Goal: Information Seeking & Learning: Learn about a topic

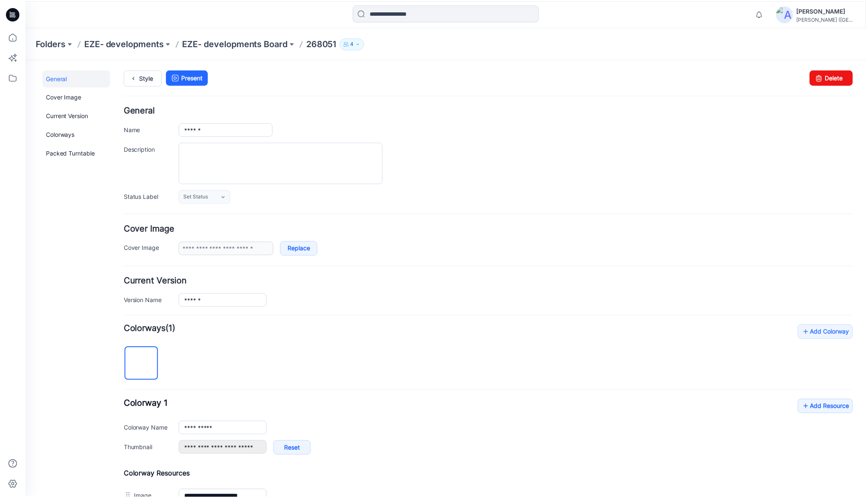
scroll to position [105, 0]
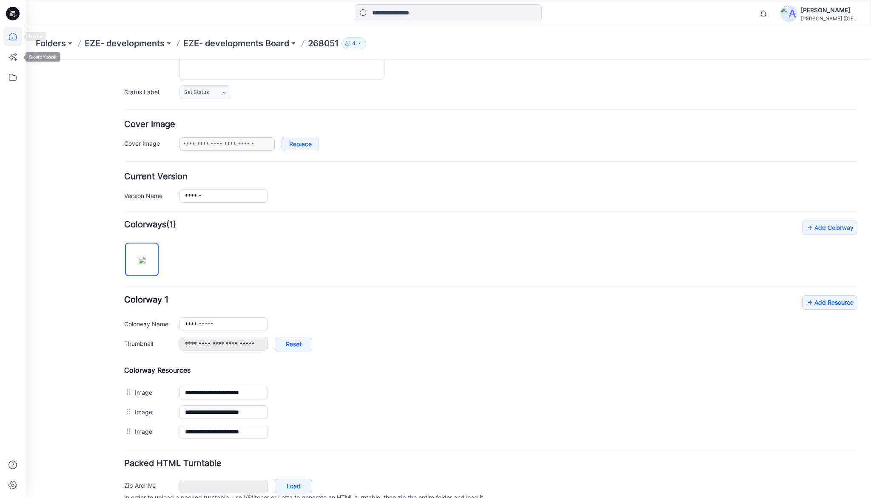
click at [15, 41] on icon at bounding box center [12, 36] width 19 height 19
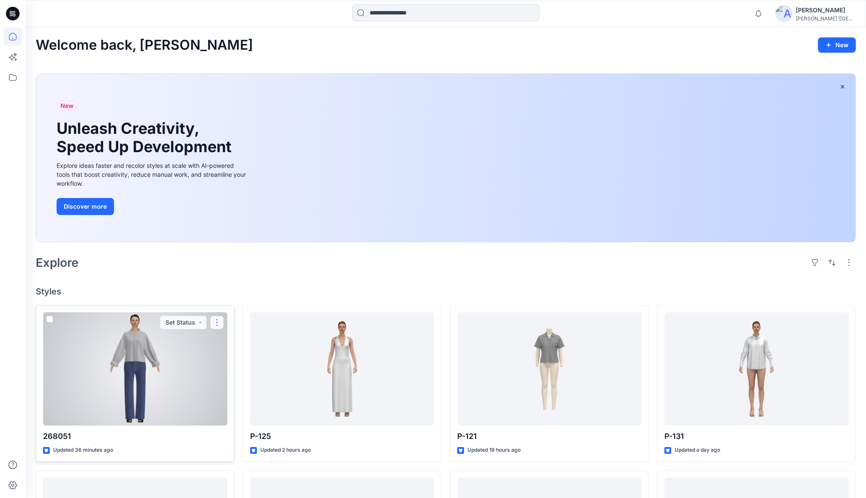
click at [218, 324] on button "button" at bounding box center [217, 323] width 14 height 14
click at [240, 389] on p "Duplicate to..." at bounding box center [246, 389] width 39 height 9
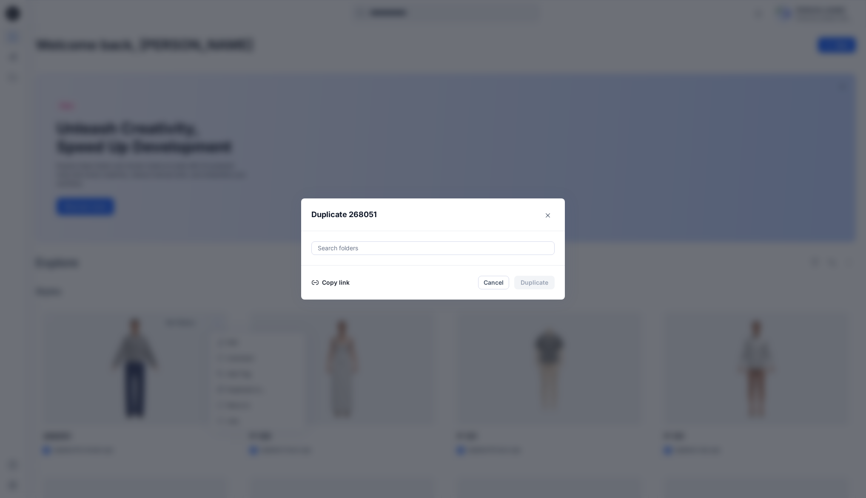
click at [334, 283] on button "Copy link" at bounding box center [330, 283] width 39 height 10
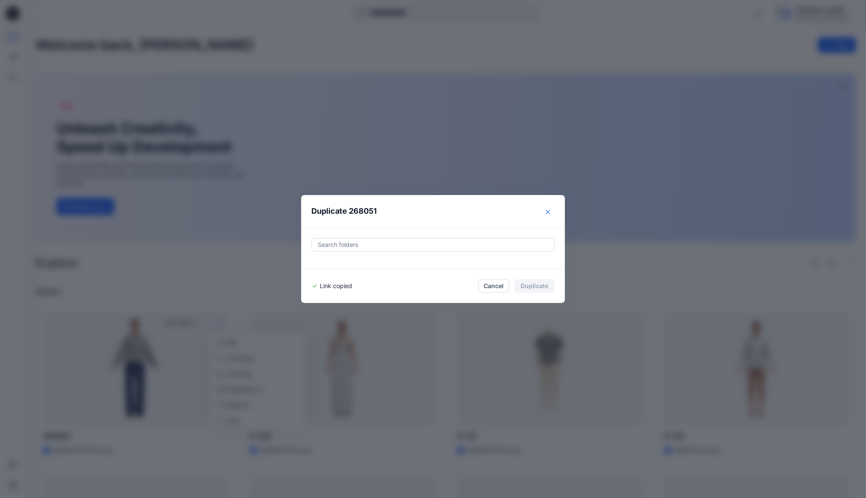
click at [550, 213] on icon "Close" at bounding box center [548, 212] width 4 height 4
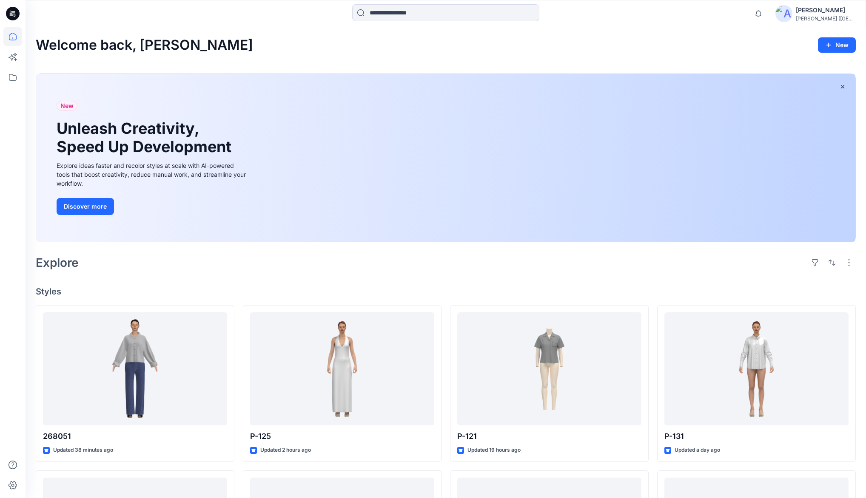
click at [274, 43] on div "Welcome back, Monu New" at bounding box center [446, 45] width 820 height 16
click at [220, 32] on div "Welcome back, Monu New New Unleash Creativity, Speed Up Development Explore ide…" at bounding box center [446, 430] width 840 height 807
click at [842, 88] on icon "button" at bounding box center [842, 86] width 7 height 7
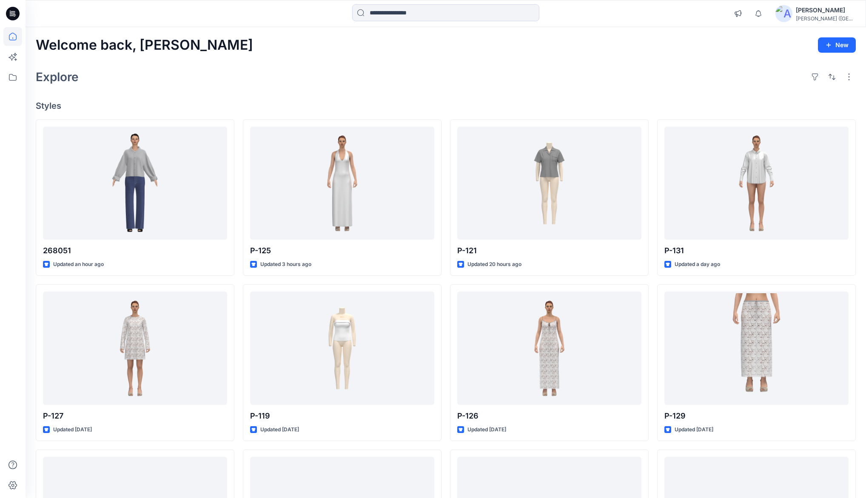
click at [303, 72] on div "Explore" at bounding box center [446, 77] width 820 height 20
click at [341, 68] on div "Explore" at bounding box center [446, 77] width 820 height 20
click at [367, 68] on div "Explore" at bounding box center [446, 77] width 820 height 20
click at [448, 63] on div "Welcome back, Monu New Explore Styles 268051 Updated an hour ago P-127 Updated …" at bounding box center [446, 337] width 840 height 620
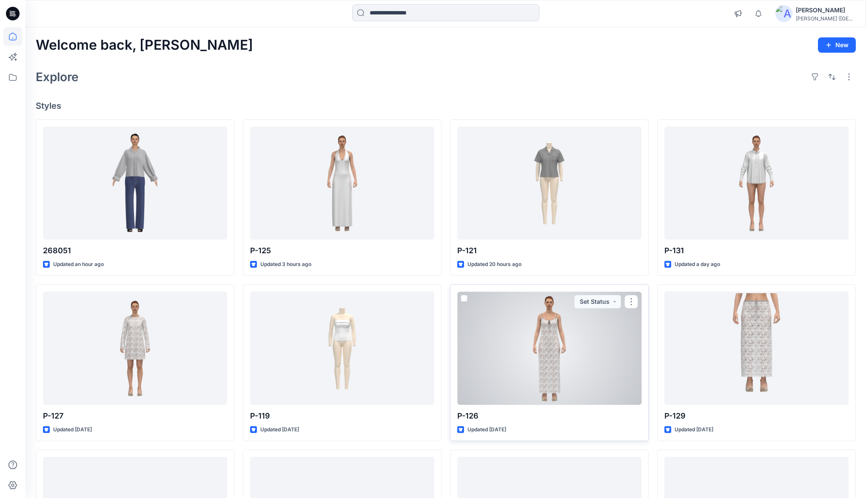
click at [554, 325] on div at bounding box center [549, 348] width 184 height 113
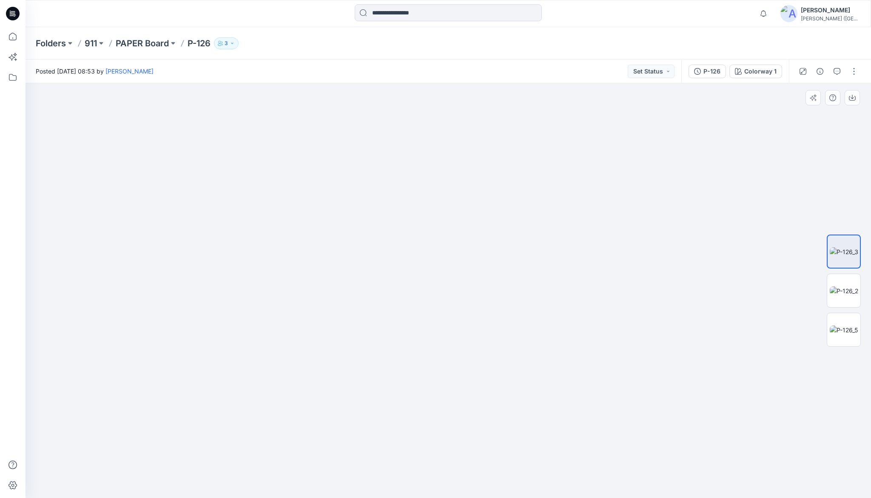
drag, startPoint x: 467, startPoint y: 406, endPoint x: 458, endPoint y: 301, distance: 105.5
drag, startPoint x: 452, startPoint y: 386, endPoint x: 446, endPoint y: 262, distance: 123.9
drag, startPoint x: 452, startPoint y: 337, endPoint x: 450, endPoint y: 245, distance: 92.3
drag, startPoint x: 449, startPoint y: 175, endPoint x: 450, endPoint y: 253, distance: 77.4
drag, startPoint x: 457, startPoint y: 214, endPoint x: 455, endPoint y: 331, distance: 116.9
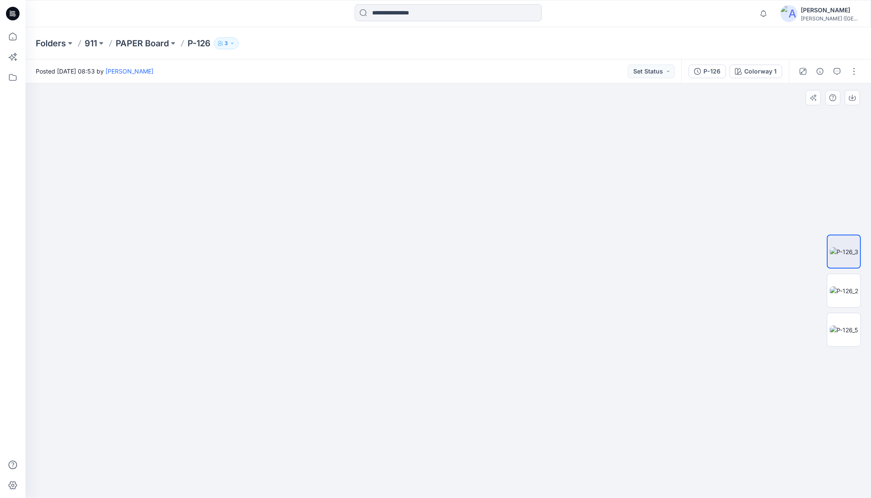
drag, startPoint x: 450, startPoint y: 248, endPoint x: 449, endPoint y: 294, distance: 45.9
click at [835, 287] on img at bounding box center [844, 291] width 28 height 9
click at [841, 326] on img at bounding box center [844, 330] width 28 height 9
drag, startPoint x: 466, startPoint y: 391, endPoint x: 458, endPoint y: 264, distance: 127.4
drag, startPoint x: 468, startPoint y: 381, endPoint x: 464, endPoint y: 273, distance: 108.9
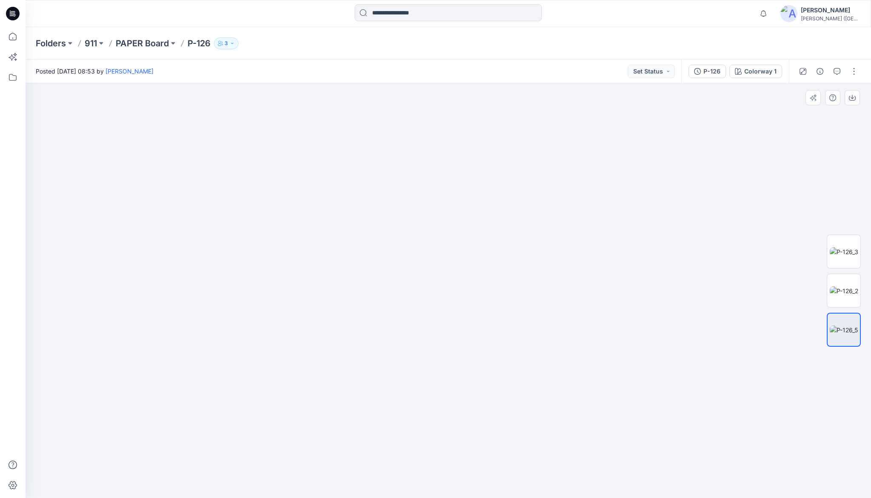
drag, startPoint x: 471, startPoint y: 398, endPoint x: 456, endPoint y: 323, distance: 76.7
drag, startPoint x: 269, startPoint y: 277, endPoint x: 473, endPoint y: 317, distance: 208.4
click at [452, 92] on img at bounding box center [447, 290] width 293 height 415
click at [379, 94] on img at bounding box center [447, 290] width 293 height 415
click at [422, 95] on img at bounding box center [447, 290] width 293 height 415
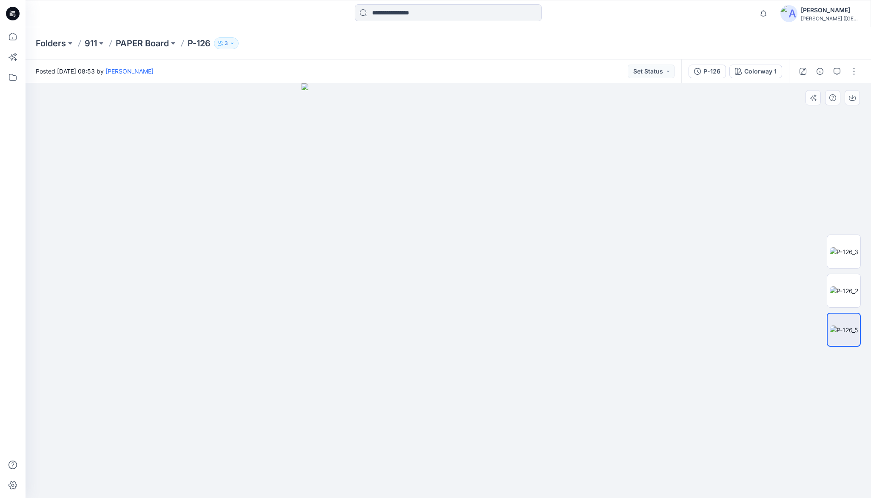
click at [531, 94] on img at bounding box center [447, 290] width 293 height 415
click at [349, 96] on img at bounding box center [447, 290] width 293 height 415
click at [442, 99] on img at bounding box center [447, 290] width 293 height 415
click at [442, 91] on img at bounding box center [447, 290] width 293 height 415
click at [442, 102] on img at bounding box center [447, 290] width 293 height 415
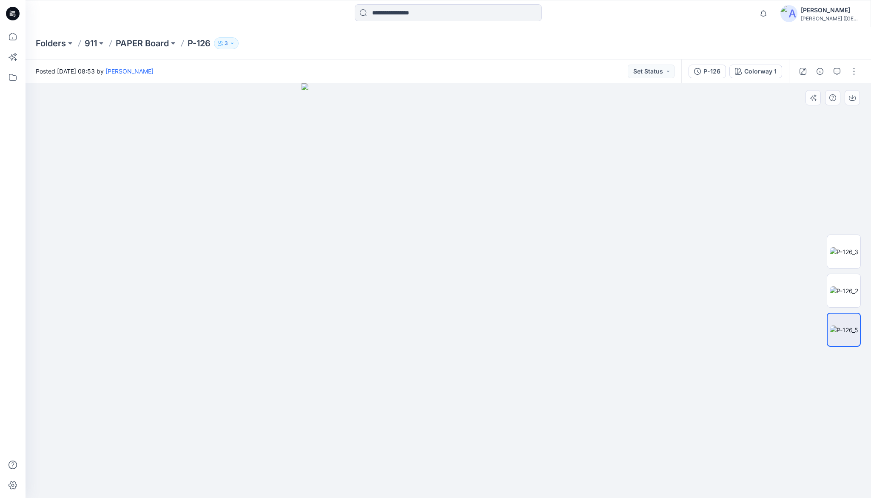
click at [234, 119] on div at bounding box center [448, 290] width 845 height 415
click at [243, 119] on div at bounding box center [448, 290] width 845 height 415
click at [152, 117] on div at bounding box center [448, 290] width 845 height 415
click at [168, 152] on div at bounding box center [448, 290] width 845 height 415
click at [145, 122] on div at bounding box center [448, 290] width 845 height 415
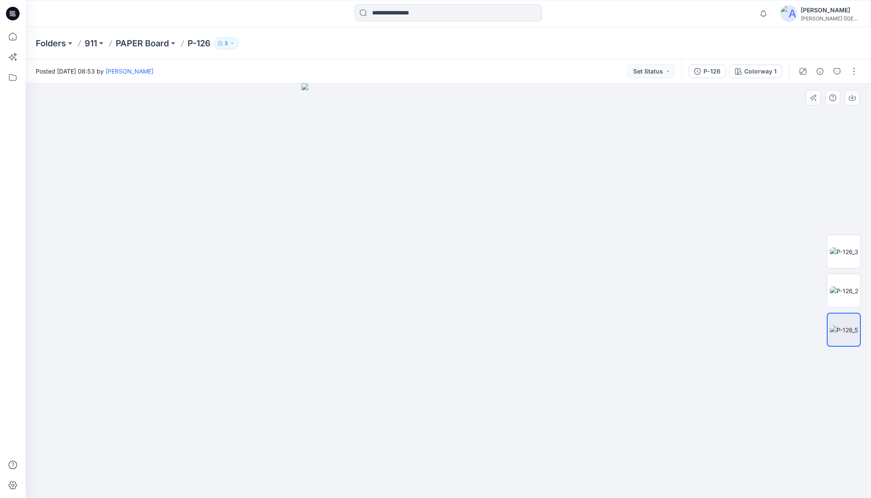
drag, startPoint x: 159, startPoint y: 168, endPoint x: 138, endPoint y: 126, distance: 46.2
click at [158, 165] on div at bounding box center [448, 290] width 845 height 415
click at [138, 126] on div at bounding box center [448, 290] width 845 height 415
click at [847, 248] on img at bounding box center [844, 251] width 28 height 9
click at [12, 39] on icon at bounding box center [12, 38] width 0 height 2
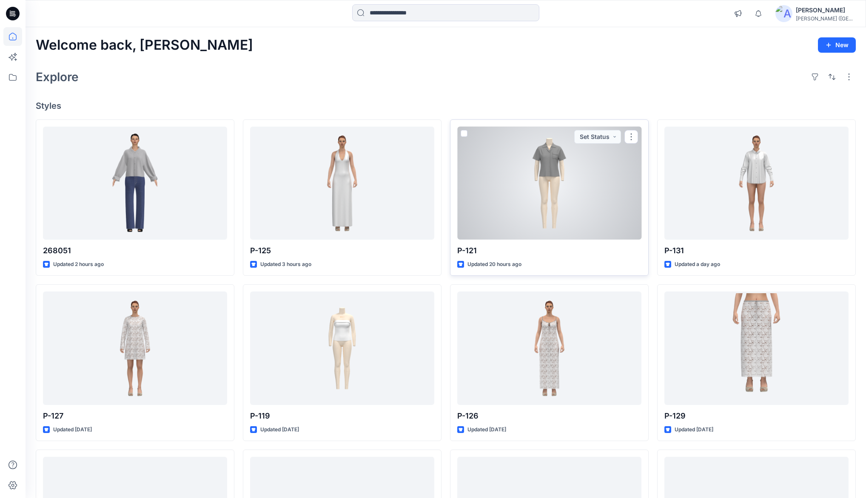
click at [550, 156] on div at bounding box center [549, 183] width 184 height 113
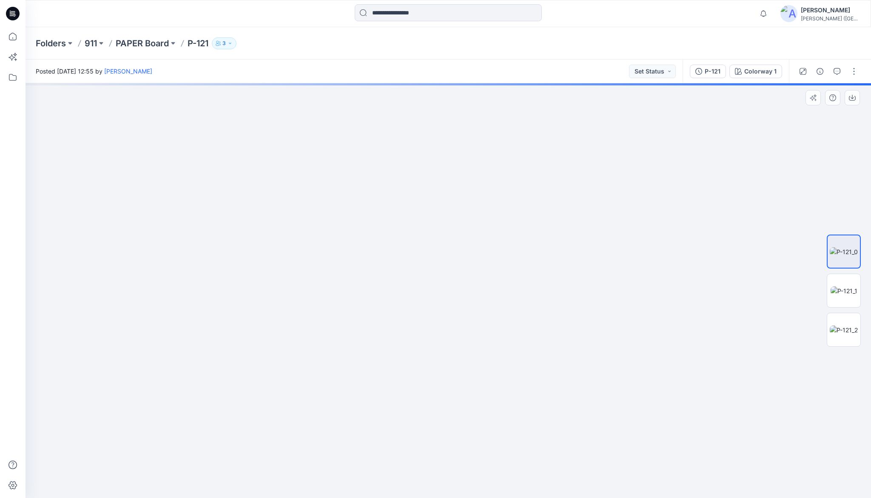
drag, startPoint x: 458, startPoint y: 179, endPoint x: 456, endPoint y: 223, distance: 44.7
drag, startPoint x: 453, startPoint y: 209, endPoint x: 448, endPoint y: 278, distance: 69.5
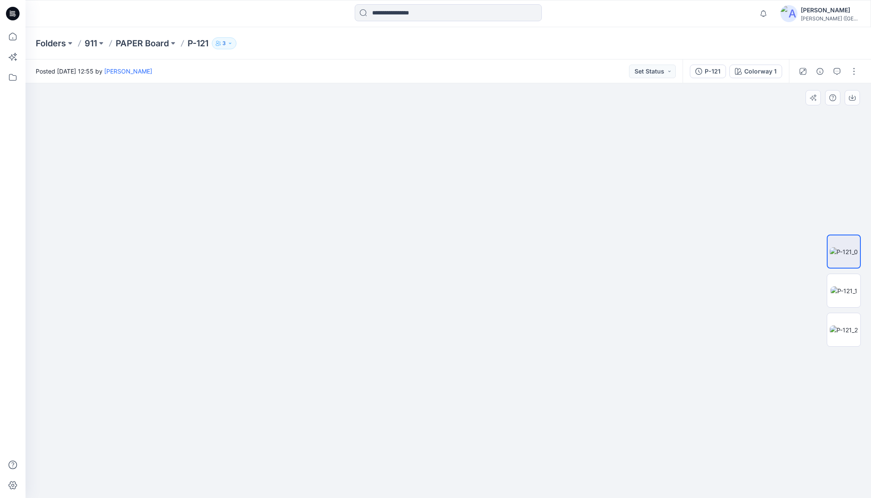
drag, startPoint x: 450, startPoint y: 303, endPoint x: 450, endPoint y: 233, distance: 70.2
drag, startPoint x: 449, startPoint y: 293, endPoint x: 453, endPoint y: 236, distance: 56.2
drag, startPoint x: 447, startPoint y: 207, endPoint x: 447, endPoint y: 271, distance: 63.8
drag, startPoint x: 372, startPoint y: 330, endPoint x: 432, endPoint y: 236, distance: 112.2
drag, startPoint x: 441, startPoint y: 179, endPoint x: 425, endPoint y: 239, distance: 62.5
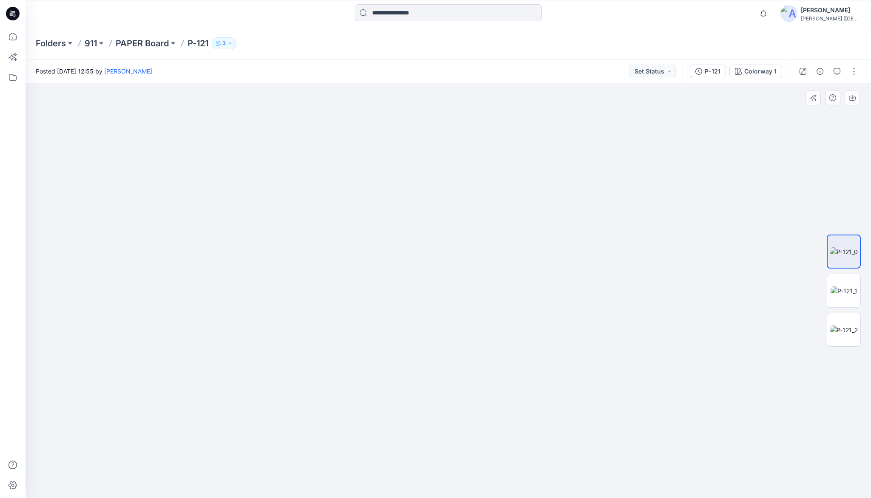
drag, startPoint x: 256, startPoint y: 252, endPoint x: 475, endPoint y: 261, distance: 219.2
click at [15, 40] on icon at bounding box center [12, 36] width 19 height 19
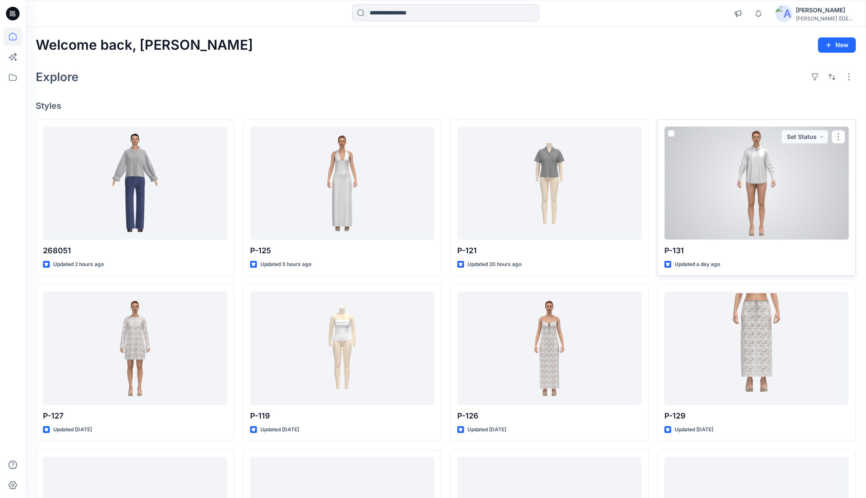
click at [759, 160] on div at bounding box center [756, 183] width 184 height 113
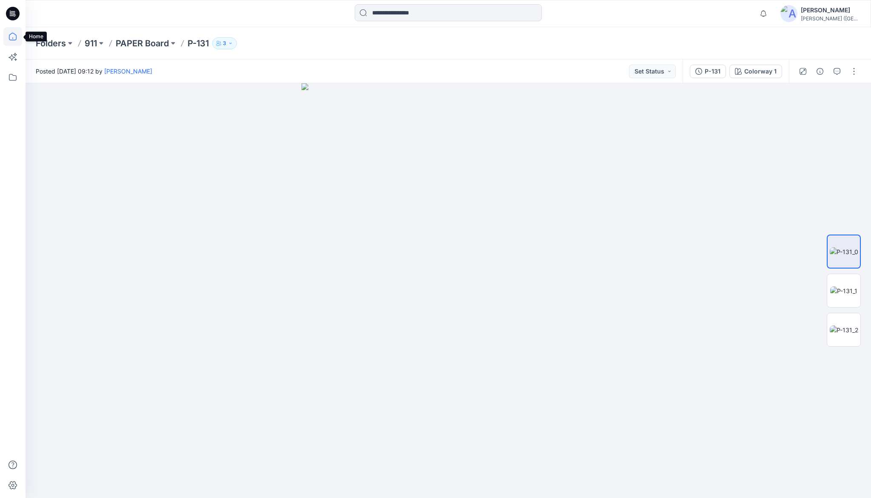
click at [15, 36] on icon at bounding box center [12, 36] width 19 height 19
